Goal: Task Accomplishment & Management: Manage account settings

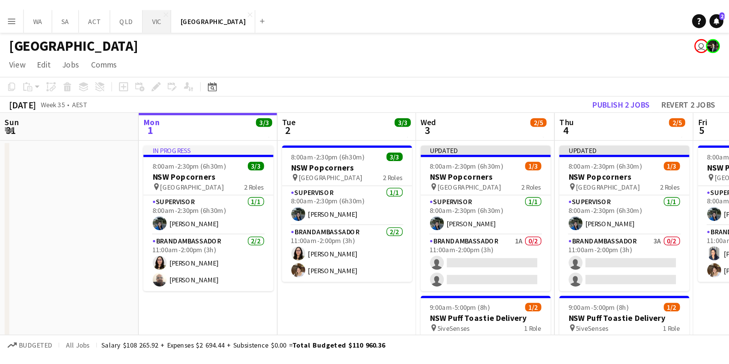
scroll to position [0, 182]
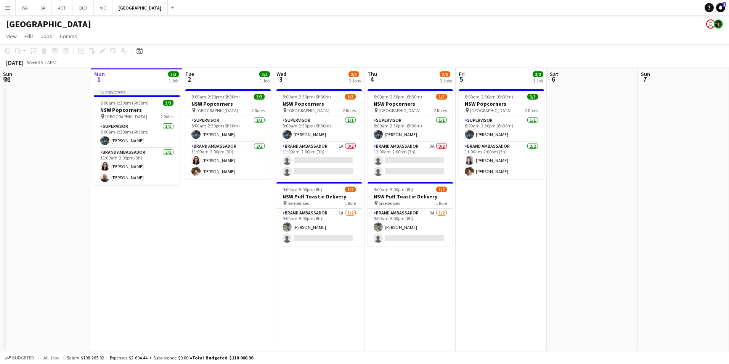
click at [9, 8] on app-icon "Menu" at bounding box center [8, 8] width 6 height 6
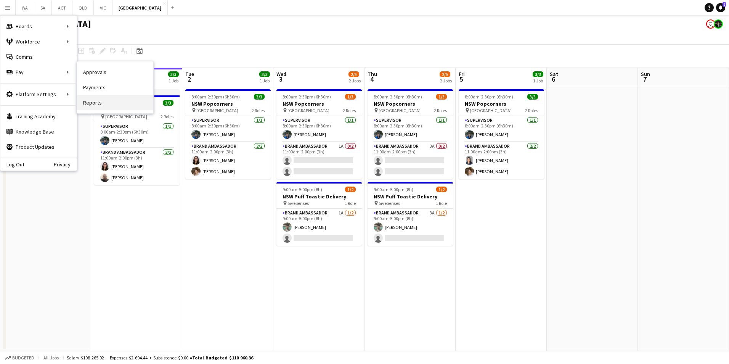
click at [89, 109] on link "Reports" at bounding box center [115, 102] width 76 height 15
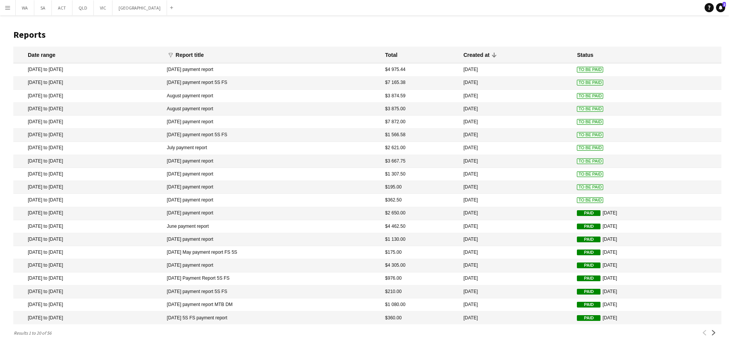
click at [8, 11] on button "Menu" at bounding box center [7, 7] width 15 height 15
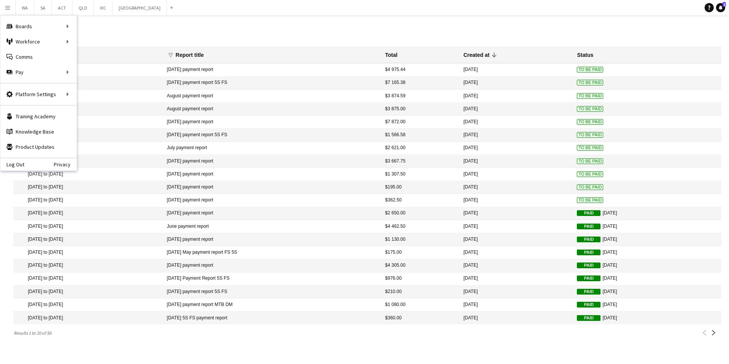
click at [485, 29] on h1 "Reports" at bounding box center [367, 34] width 708 height 11
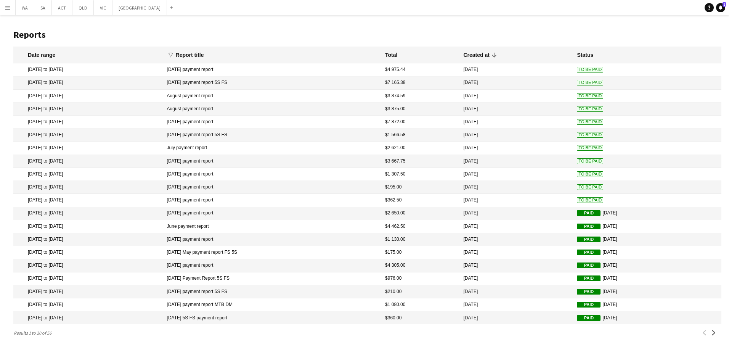
click at [10, 3] on button "Menu" at bounding box center [7, 7] width 15 height 15
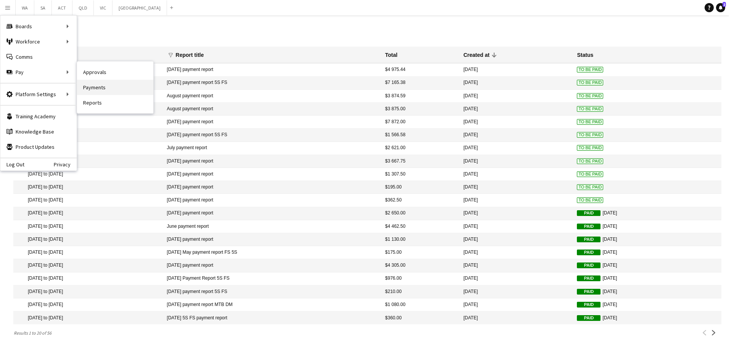
click at [111, 91] on link "Payments" at bounding box center [115, 87] width 76 height 15
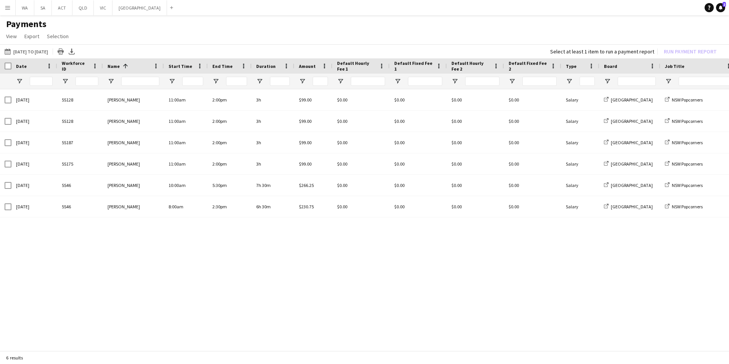
click at [5, 5] on app-icon "Menu" at bounding box center [8, 8] width 6 height 6
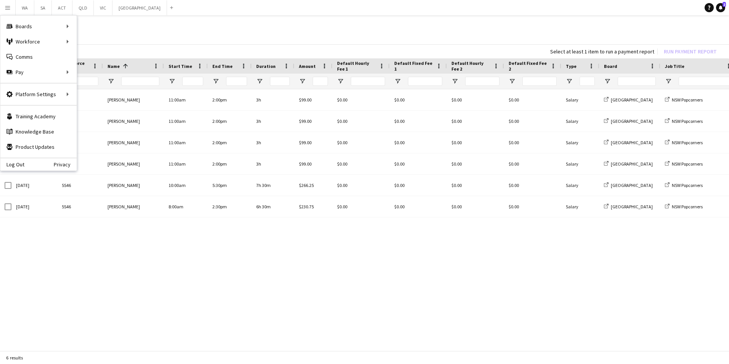
click at [256, 226] on div "[DATE] 5S128 [PERSON_NAME] 11:00am 2:00pm 3h $99.00 $0.00 $0.00 $0.00 $0.00 Sal…" at bounding box center [364, 217] width 729 height 257
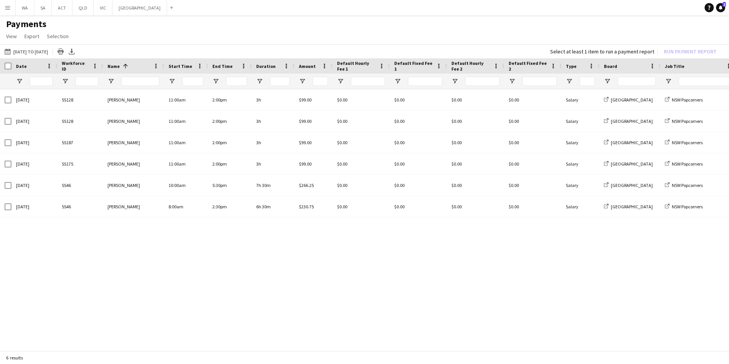
click at [3, 15] on main "Payments View Customise view Customise filters Reset Filters Reset View Reset A…" at bounding box center [364, 185] width 729 height 340
click at [4, 10] on button "Menu" at bounding box center [7, 7] width 15 height 15
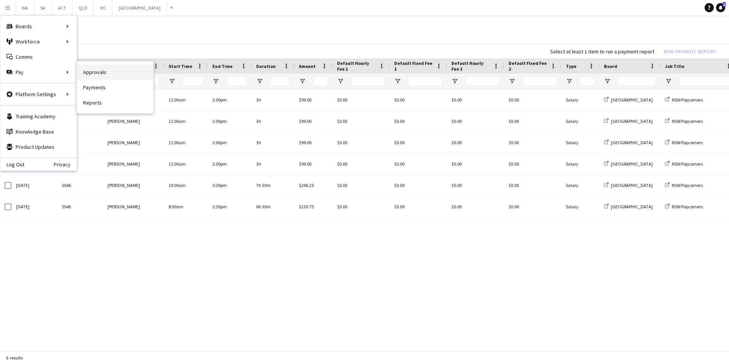
click at [100, 72] on link "Approvals" at bounding box center [115, 71] width 76 height 15
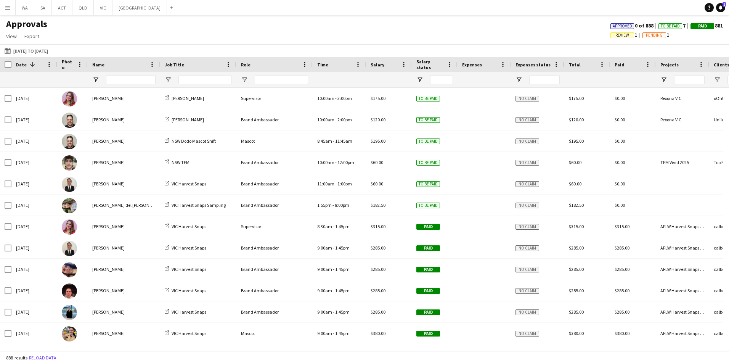
scroll to position [0, 85]
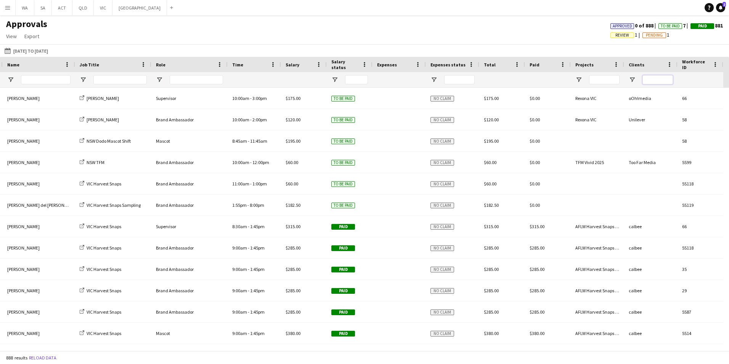
click at [485, 80] on input "Clients Filter Input" at bounding box center [658, 79] width 31 height 9
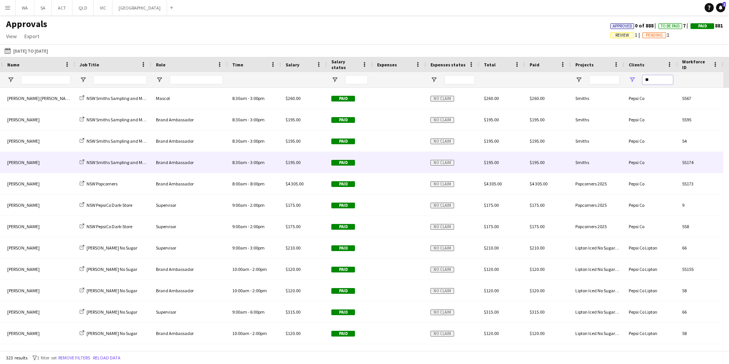
type input "*"
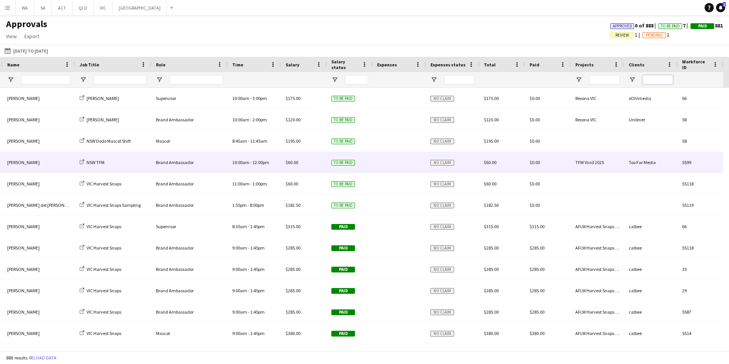
scroll to position [0, 0]
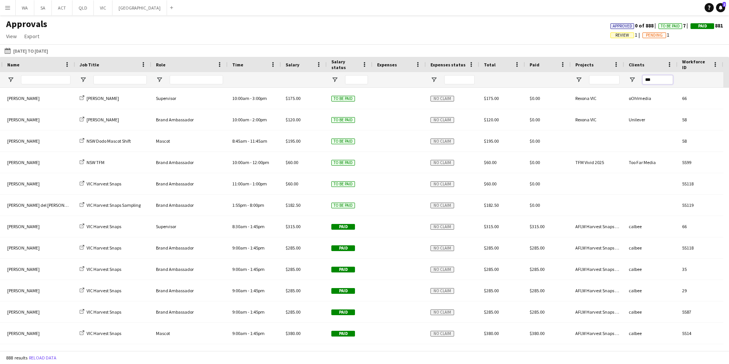
type input "****"
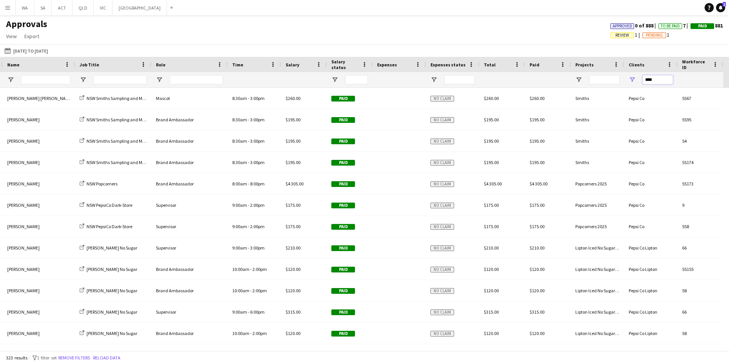
click at [485, 80] on input "****" at bounding box center [658, 79] width 31 height 9
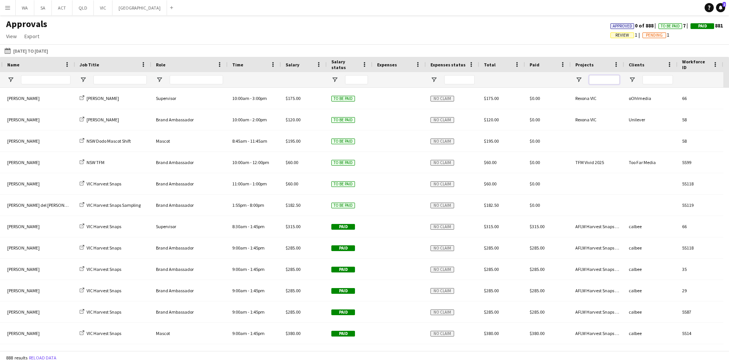
click at [485, 79] on input "Projects Filter Input" at bounding box center [604, 79] width 31 height 9
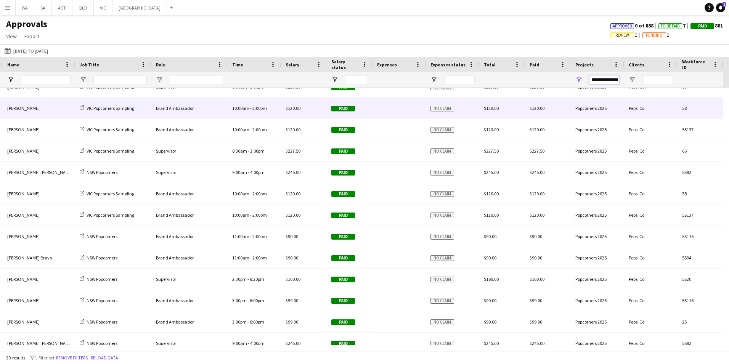
scroll to position [134, 0]
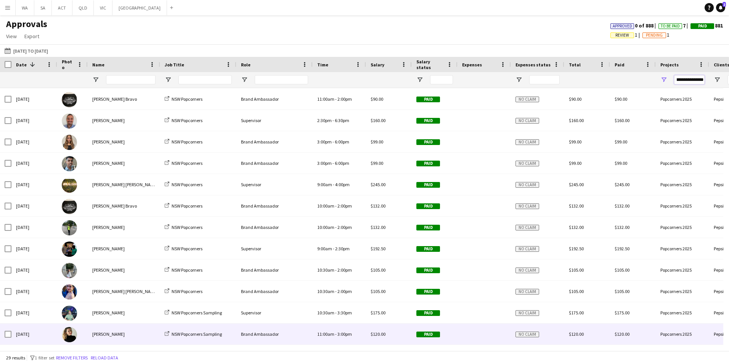
type input "**********"
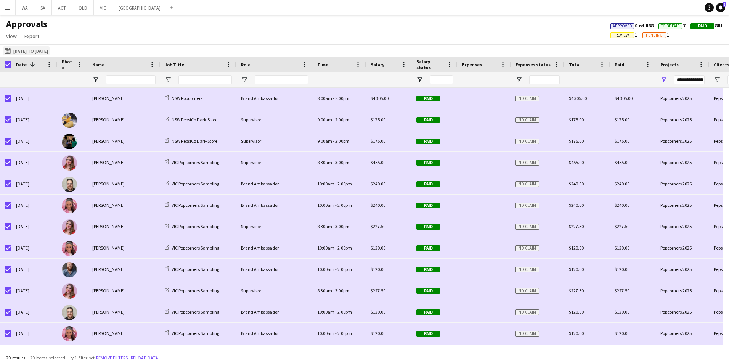
click at [19, 51] on button "[DATE] to [DATE] [DATE] to [DATE]" at bounding box center [26, 50] width 47 height 9
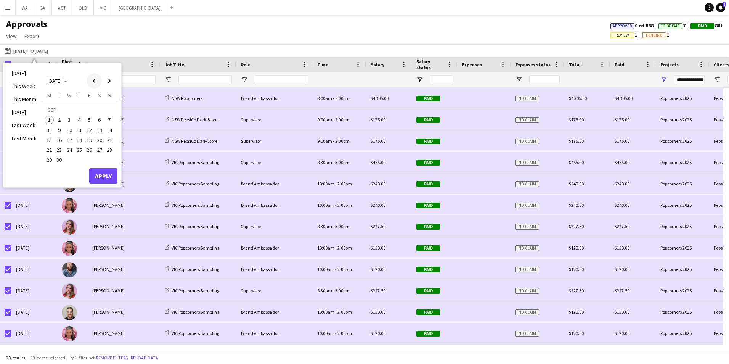
click at [89, 79] on span "Previous month" at bounding box center [94, 80] width 15 height 15
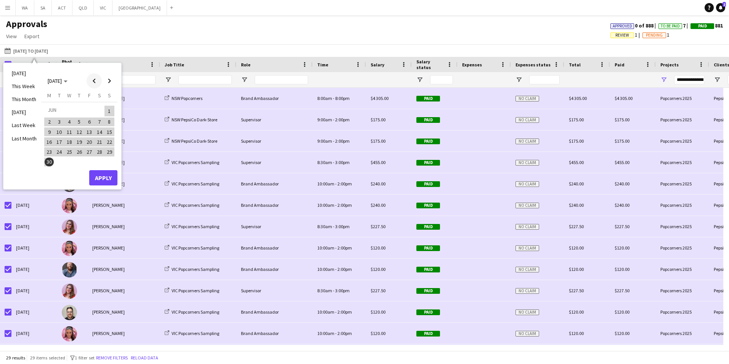
click at [89, 79] on span "Previous month" at bounding box center [94, 80] width 15 height 15
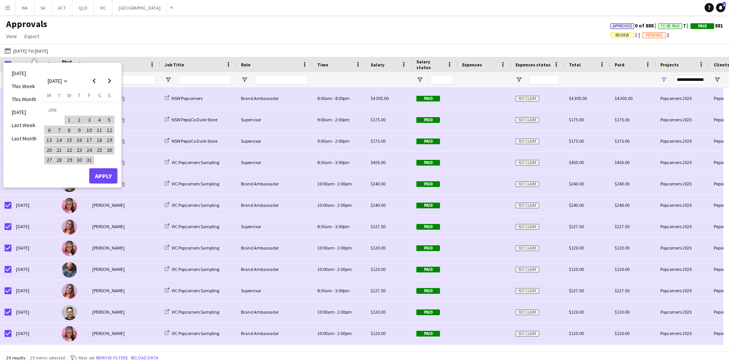
click at [67, 119] on span "1" at bounding box center [69, 120] width 9 height 9
click at [116, 79] on span "Next month" at bounding box center [109, 80] width 15 height 15
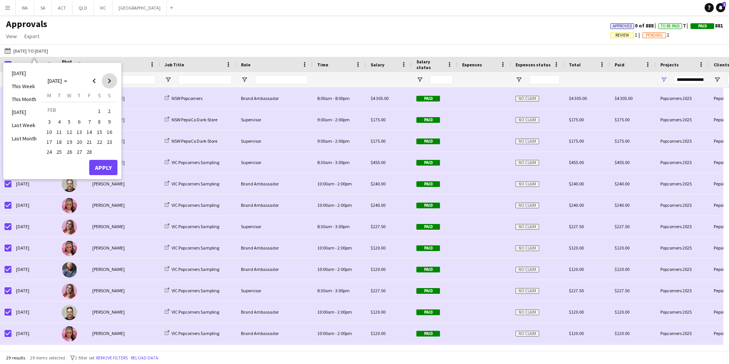
click at [116, 79] on span "Next month" at bounding box center [109, 80] width 15 height 15
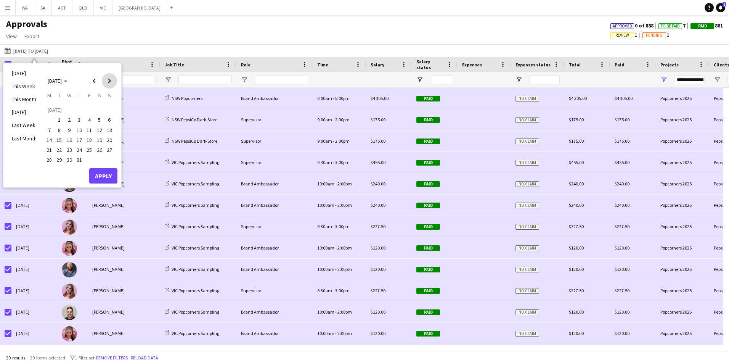
click at [116, 79] on span "Next month" at bounding box center [109, 80] width 15 height 15
click at [53, 119] on span "1" at bounding box center [49, 120] width 9 height 9
click at [108, 175] on button "Apply" at bounding box center [103, 175] width 28 height 15
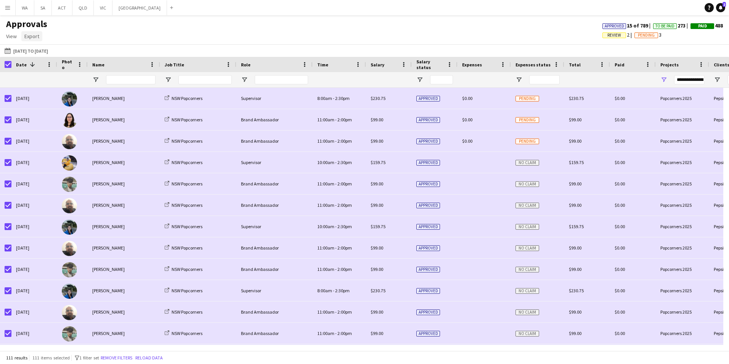
click at [34, 38] on span "Export" at bounding box center [31, 36] width 15 height 7
click at [57, 56] on span "Export as XLSX" at bounding box center [44, 52] width 33 height 7
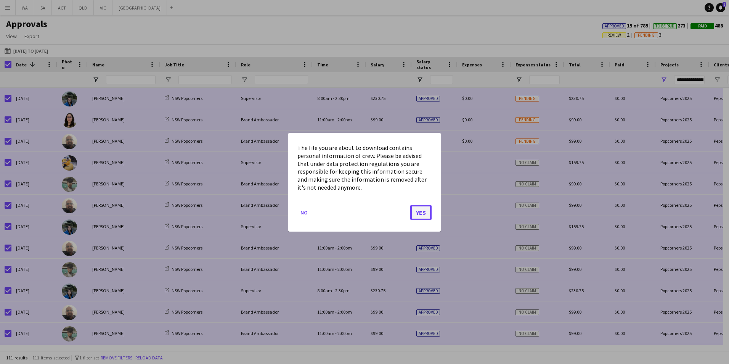
click at [429, 211] on button "Yes" at bounding box center [420, 211] width 21 height 15
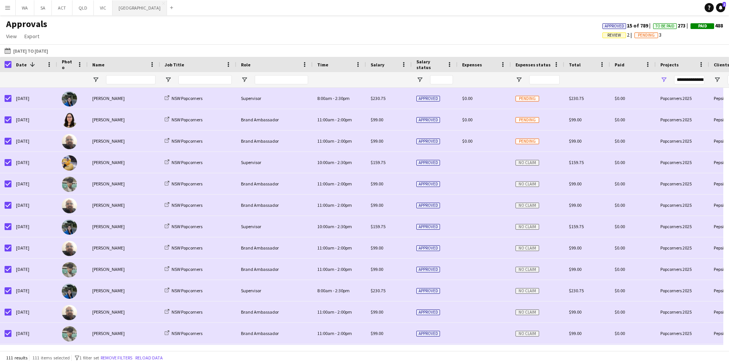
click at [122, 8] on button "NSW Close" at bounding box center [140, 7] width 55 height 15
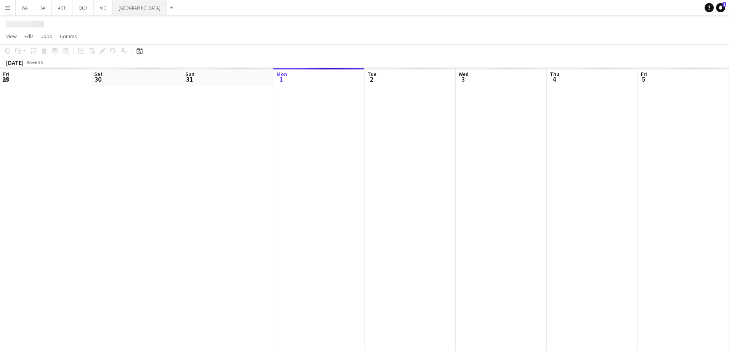
scroll to position [0, 182]
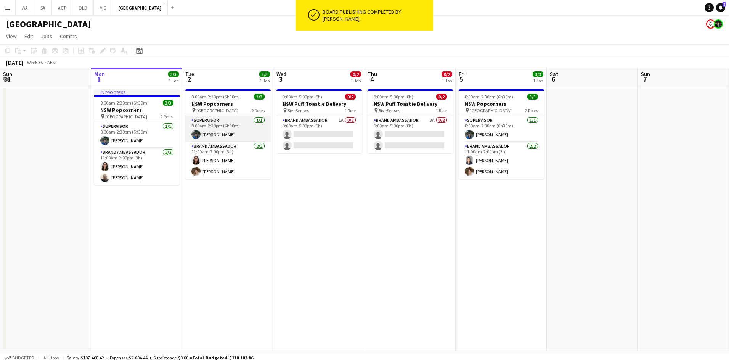
click at [208, 127] on app-card-role "Supervisor [DATE] 8:00am-2:30pm (6h30m) [PERSON_NAME]" at bounding box center [227, 129] width 85 height 26
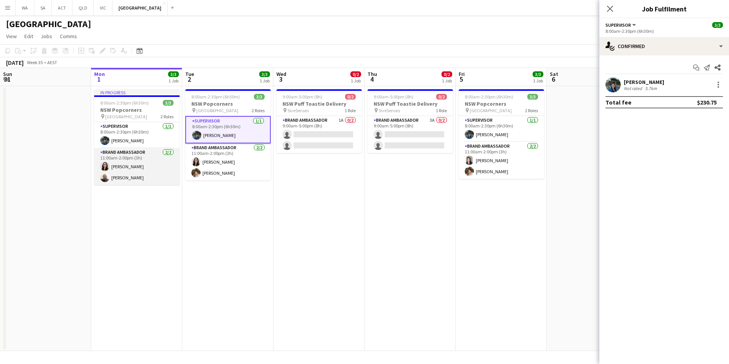
click at [140, 153] on app-card-role "Brand Ambassador [DATE] 11:00am-2:00pm (3h) [PERSON_NAME] [PERSON_NAME]" at bounding box center [136, 166] width 85 height 37
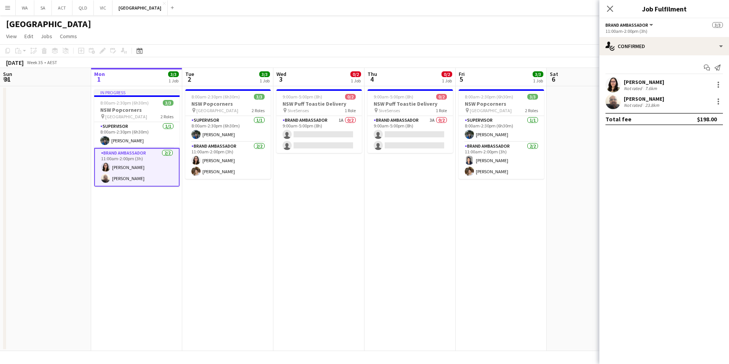
click at [485, 86] on div "7.6km" at bounding box center [651, 88] width 15 height 6
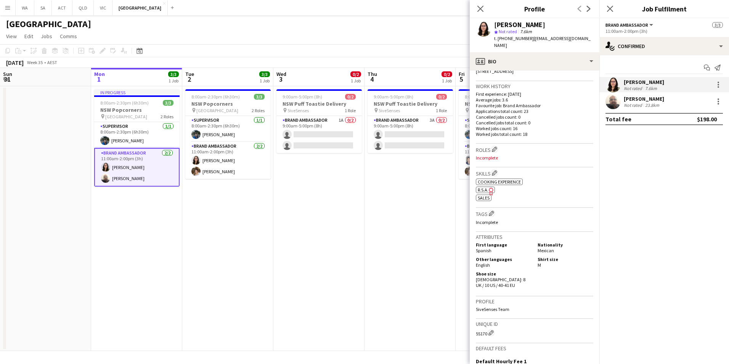
scroll to position [283, 0]
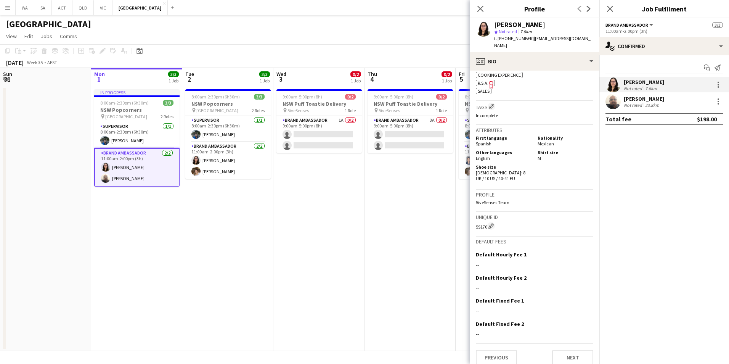
click at [485, 85] on div "7.6km" at bounding box center [651, 88] width 15 height 6
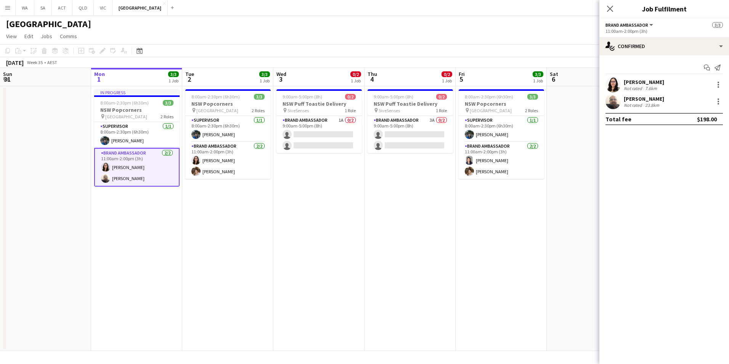
click at [485, 85] on div "7.6km" at bounding box center [651, 88] width 15 height 6
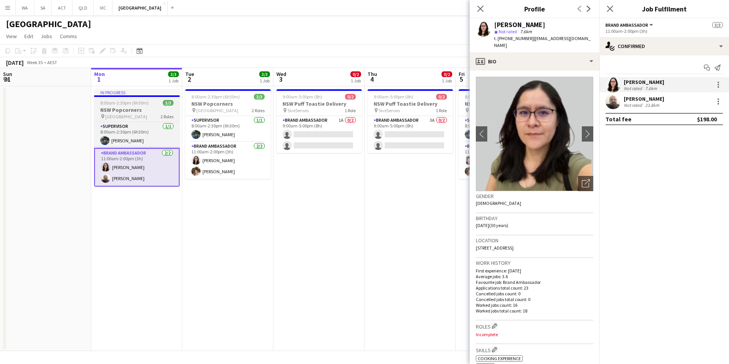
click at [146, 108] on h3 "NSW Popcorners" at bounding box center [136, 109] width 85 height 7
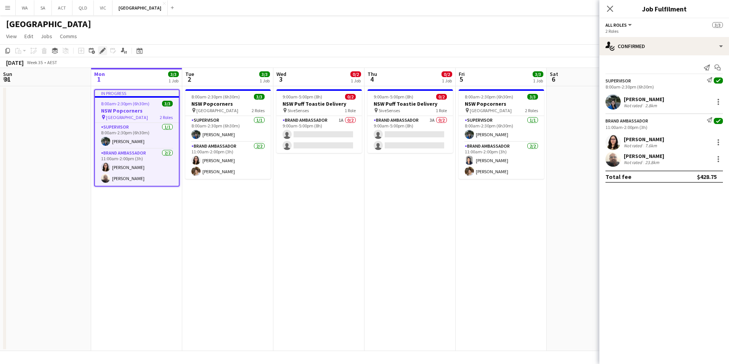
click at [103, 51] on icon at bounding box center [102, 51] width 4 height 4
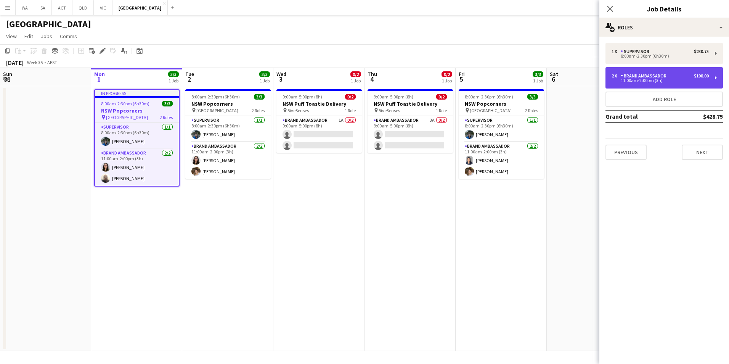
click at [485, 83] on div "2 x Brand Ambassador $198.00 11:00am-2:00pm (3h)" at bounding box center [664, 77] width 117 height 21
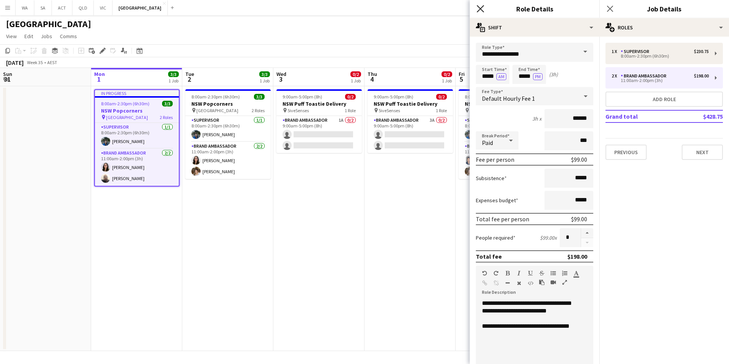
click at [483, 9] on icon "Close pop-in" at bounding box center [480, 8] width 7 height 7
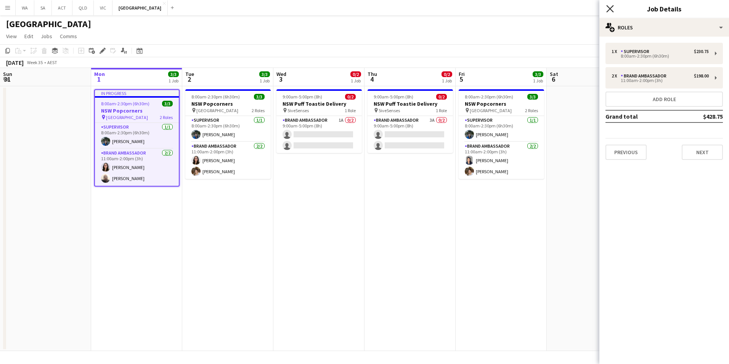
click at [485, 10] on icon "Close pop-in" at bounding box center [610, 8] width 7 height 7
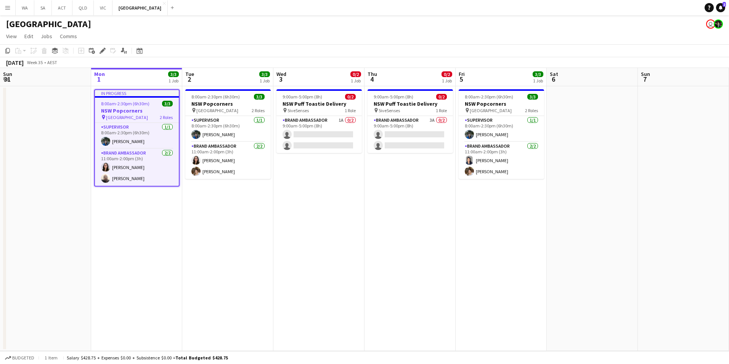
click at [475, 214] on app-date-cell "8:00am-2:30pm (6h30m) 3/3 NSW Popcorners pin Town Hall 2 Roles Supervisor [DATE…" at bounding box center [501, 218] width 91 height 265
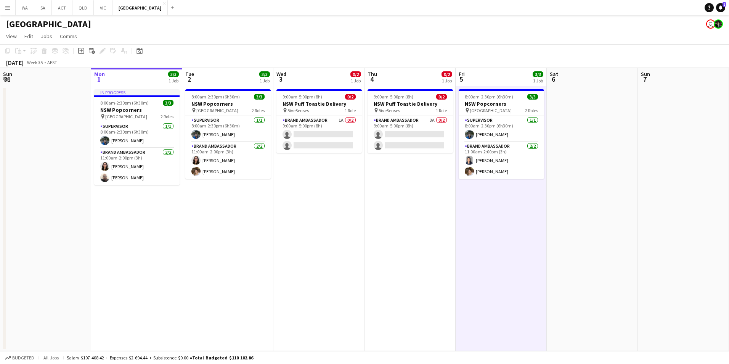
scroll to position [0, 211]
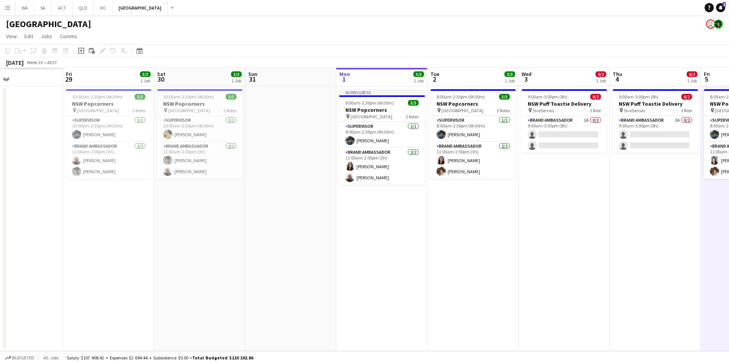
drag, startPoint x: 304, startPoint y: 282, endPoint x: 546, endPoint y: 268, distance: 242.2
click at [485, 226] on app-calendar-viewport "Tue 26 Wed 27 Thu 28 Fri 29 3/3 1 Job Sat 30 3/3 1 Job Sun 31 Mon 1 3/3 1 Job T…" at bounding box center [364, 209] width 729 height 283
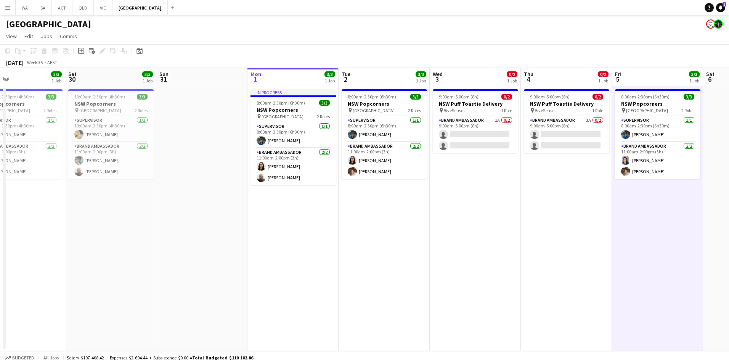
drag, startPoint x: 369, startPoint y: 303, endPoint x: 274, endPoint y: 282, distance: 97.5
click at [274, 226] on app-calendar-viewport "Tue 26 3/3 1 Job Wed 27 3/3 1 Job Thu 28 3/3 1 Job Fri 29 3/3 1 Job Sat 30 3/3 …" at bounding box center [364, 209] width 729 height 283
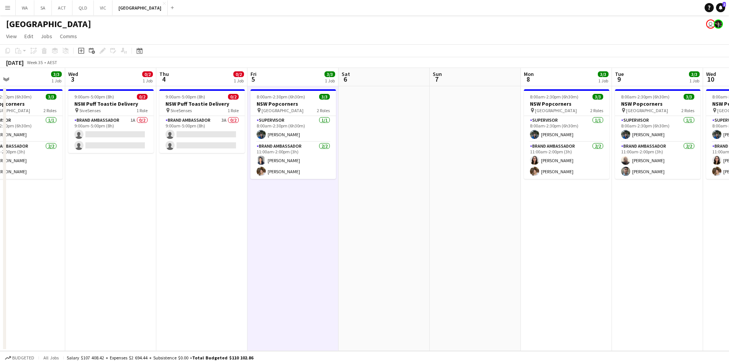
scroll to position [0, 225]
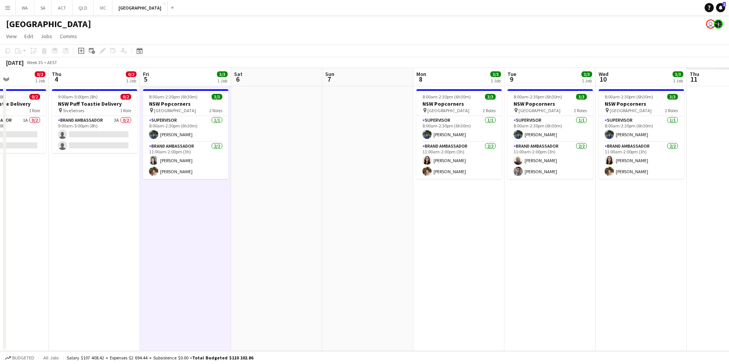
drag, startPoint x: 617, startPoint y: 273, endPoint x: 211, endPoint y: 315, distance: 407.7
click at [211, 226] on app-calendar-viewport "Mon 1 3/3 1 Job Tue 2 3/3 1 Job Wed 3 0/2 1 Job Thu 4 0/2 1 Job Fri 5 3/3 1 Job…" at bounding box center [364, 209] width 729 height 283
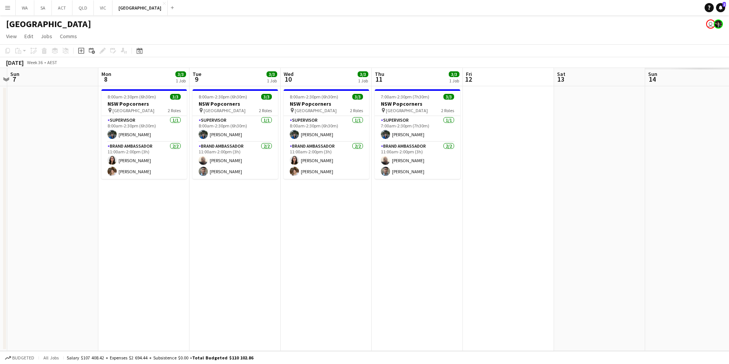
scroll to position [0, 238]
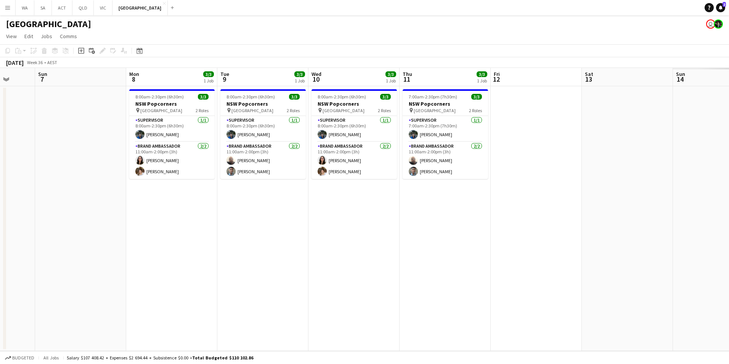
drag, startPoint x: 644, startPoint y: 249, endPoint x: 356, endPoint y: 307, distance: 293.3
click at [356, 226] on app-calendar-viewport "Thu 4 0/2 1 Job Fri 5 3/3 1 Job Sat 6 Sun 7 Mon 8 3/3 1 Job Tue 9 3/3 1 Job Wed…" at bounding box center [364, 209] width 729 height 283
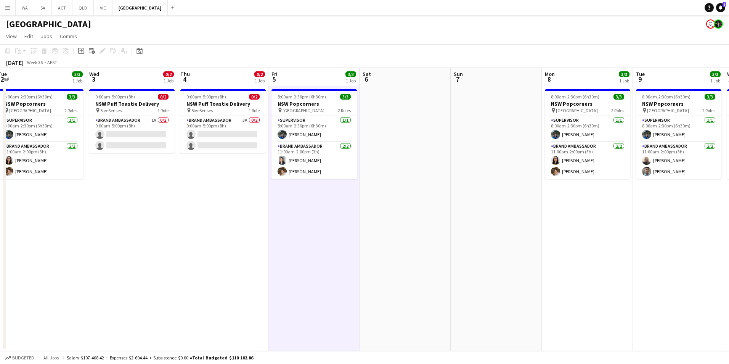
drag, startPoint x: 175, startPoint y: 222, endPoint x: 591, endPoint y: 201, distance: 417.1
click at [485, 201] on app-calendar-viewport "Sun 31 Mon 1 3/3 1 Job Tue 2 3/3 1 Job Wed 3 0/2 1 Job Thu 4 0/2 1 Job Fri 5 3/…" at bounding box center [364, 209] width 729 height 283
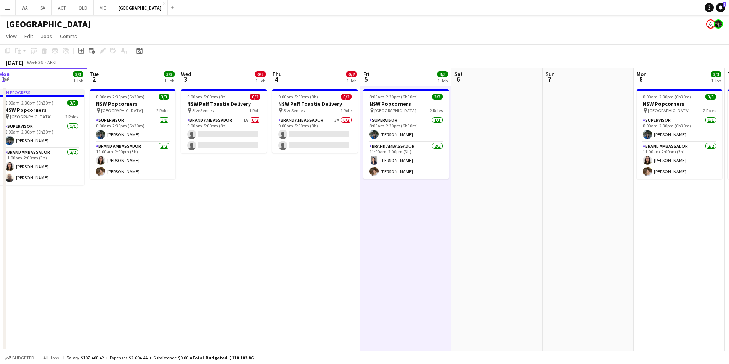
scroll to position [0, 230]
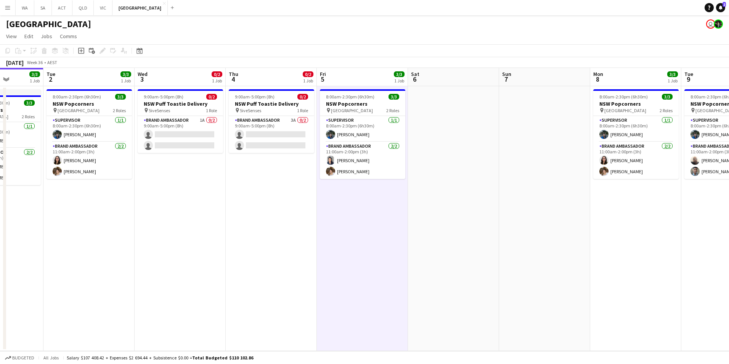
drag, startPoint x: 186, startPoint y: 205, endPoint x: 416, endPoint y: 204, distance: 230.0
click at [416, 204] on app-calendar-viewport "Sat 30 3/3 1 Job Sun 31 Mon 1 3/3 1 Job Tue 2 3/3 1 Job Wed 3 0/2 1 Job Thu 4 0…" at bounding box center [364, 209] width 729 height 283
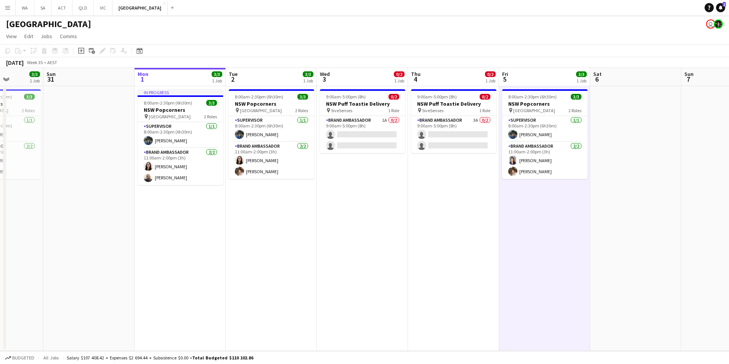
click at [9, 9] on app-icon "Menu" at bounding box center [8, 8] width 6 height 6
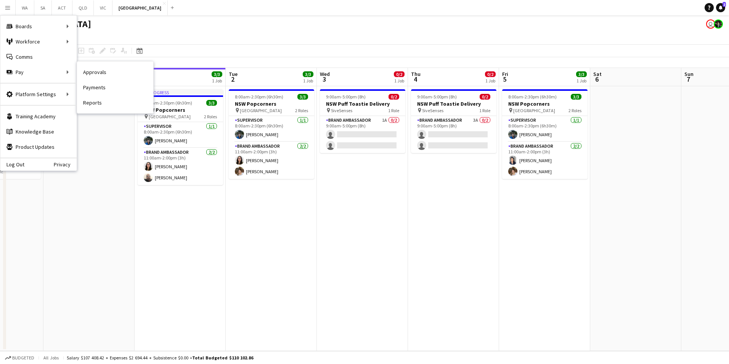
drag, startPoint x: 124, startPoint y: 76, endPoint x: 493, endPoint y: 170, distance: 380.2
click at [124, 76] on link "Approvals" at bounding box center [115, 71] width 76 height 15
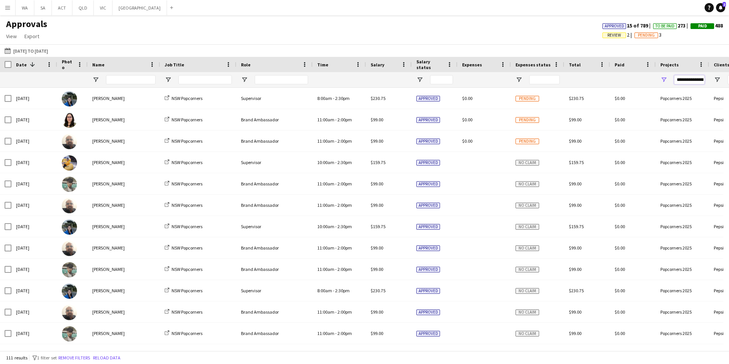
click at [485, 80] on input "**********" at bounding box center [689, 79] width 31 height 9
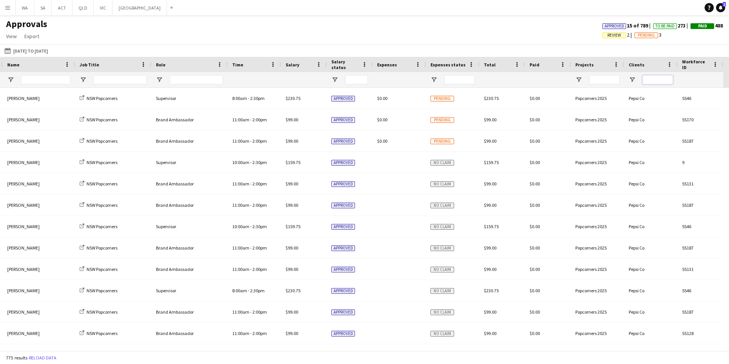
click at [485, 78] on input "Clients Filter Input" at bounding box center [658, 79] width 31 height 9
click at [485, 77] on input "Projects Filter Input" at bounding box center [604, 79] width 31 height 9
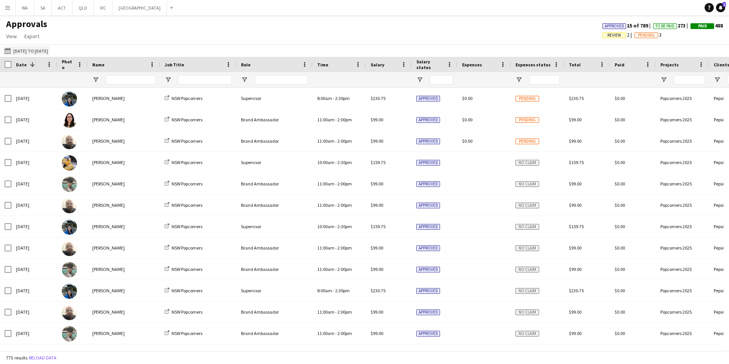
click at [50, 55] on button "[DATE] to [DATE] [DATE] to [DATE]" at bounding box center [26, 50] width 47 height 9
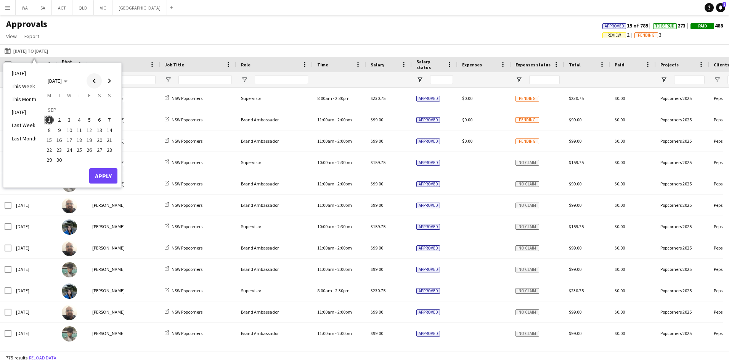
click at [96, 81] on span "Previous month" at bounding box center [94, 80] width 15 height 15
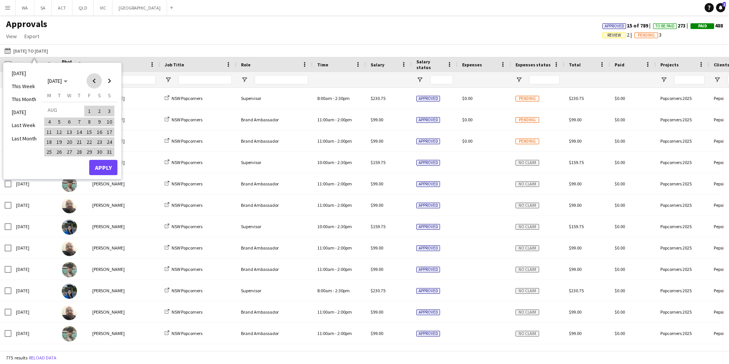
click at [96, 81] on span "Previous month" at bounding box center [94, 80] width 15 height 15
click at [101, 177] on button "Apply" at bounding box center [103, 175] width 28 height 15
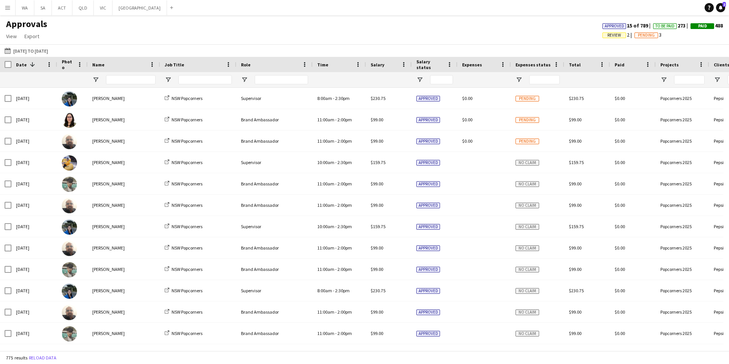
scroll to position [0, 85]
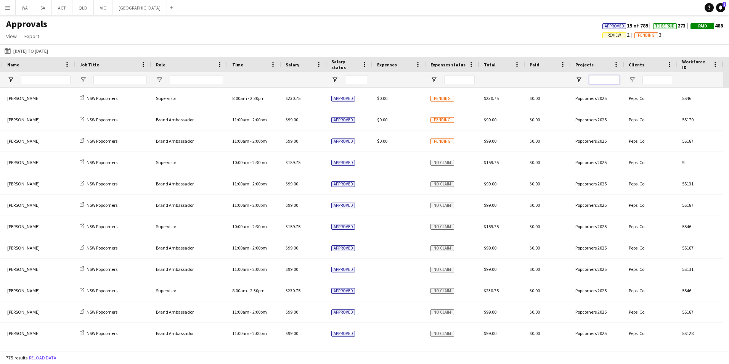
click at [485, 78] on input "Projects Filter Input" at bounding box center [604, 79] width 31 height 9
click at [485, 77] on input "Clients Filter Input" at bounding box center [658, 79] width 31 height 9
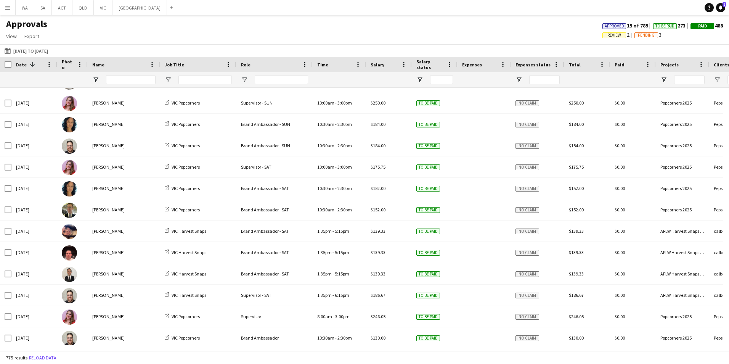
click at [26, 83] on div at bounding box center [34, 79] width 37 height 15
click at [29, 63] on span at bounding box center [32, 64] width 7 height 7
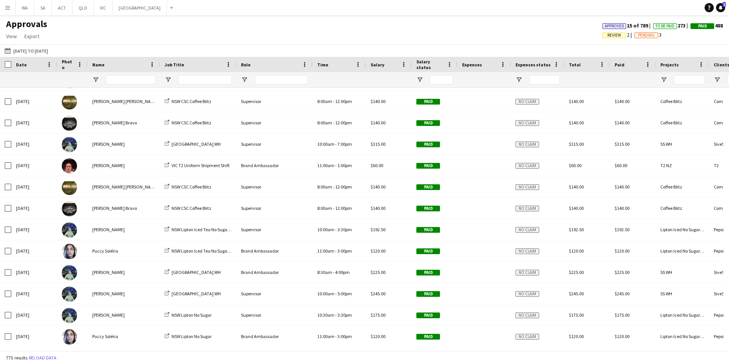
click at [31, 63] on div "Date" at bounding box center [29, 64] width 27 height 11
click at [19, 61] on div "Date 1" at bounding box center [29, 64] width 27 height 11
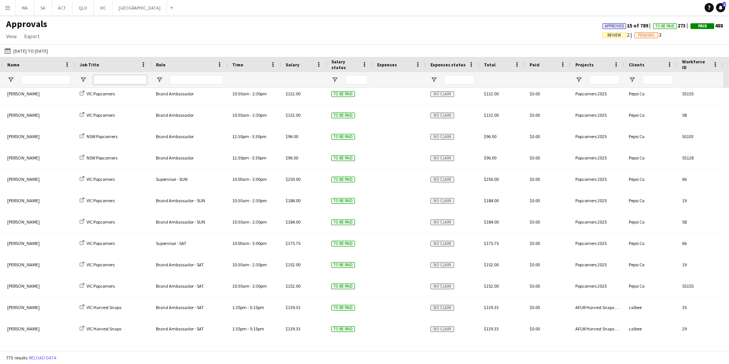
click at [122, 76] on input "Job Title Filter Input" at bounding box center [119, 79] width 53 height 9
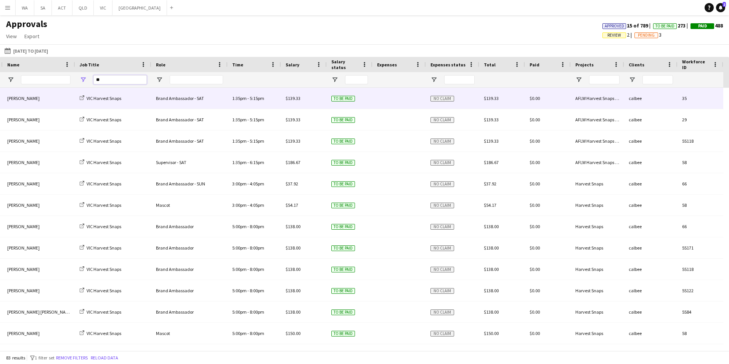
type input "*"
